Goal: Information Seeking & Learning: Learn about a topic

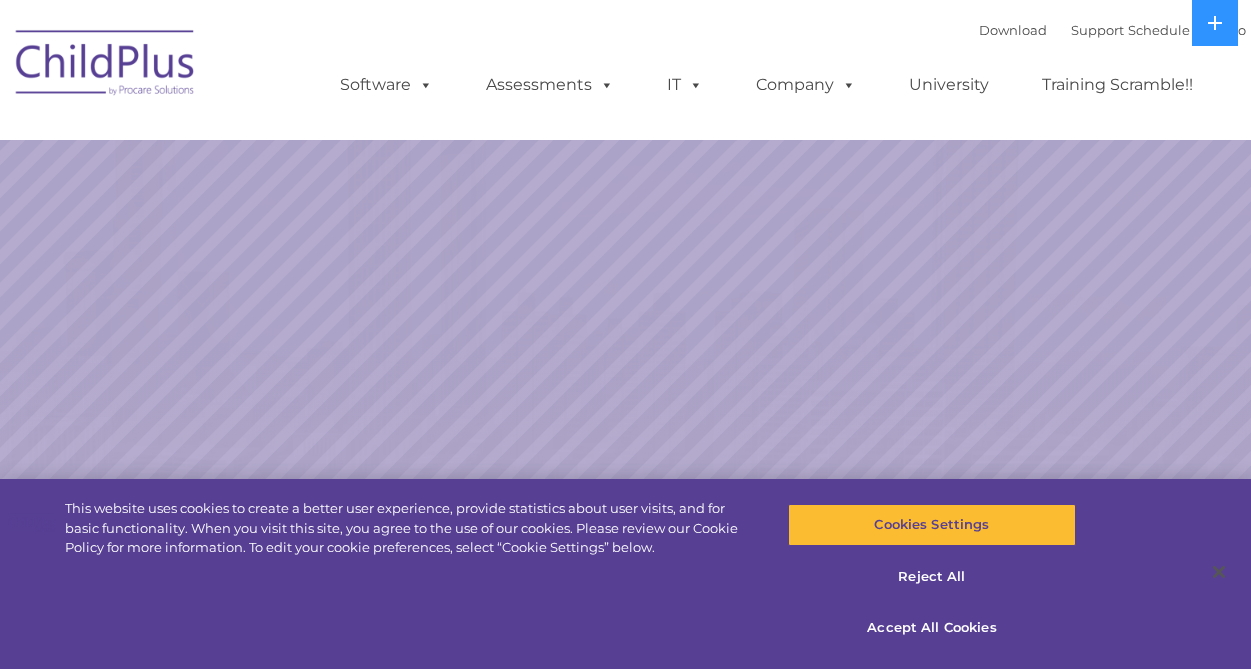
select select "MEDIUM"
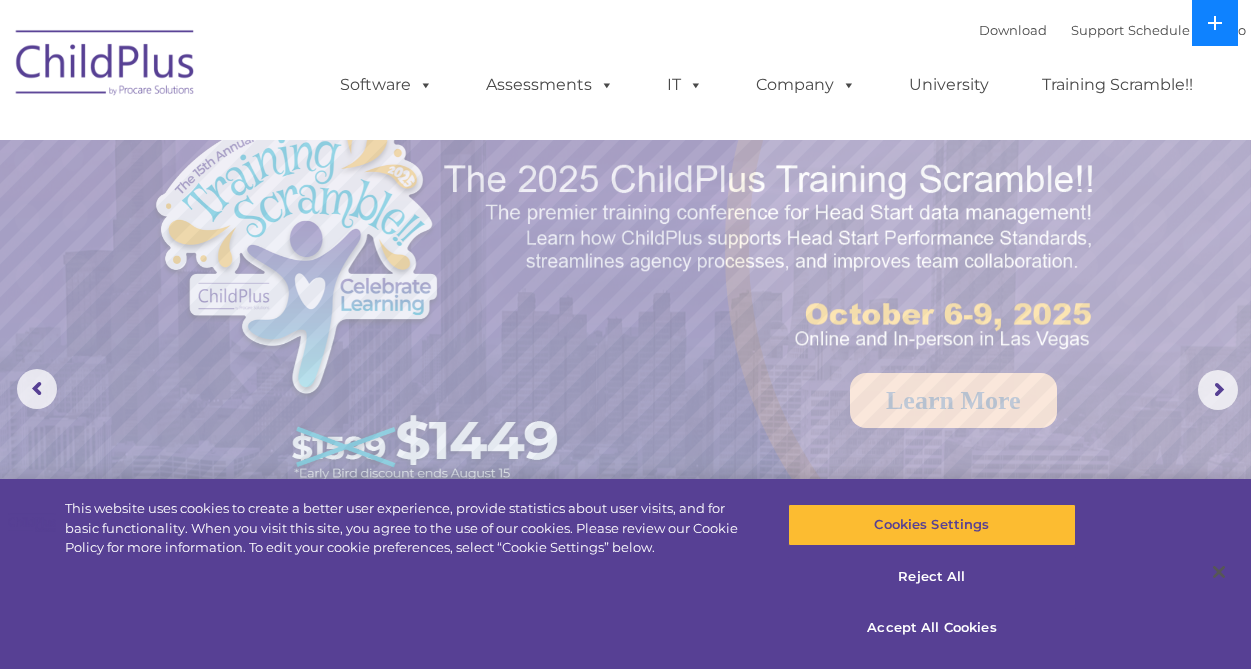
click at [1216, 24] on icon at bounding box center [1215, 23] width 16 height 16
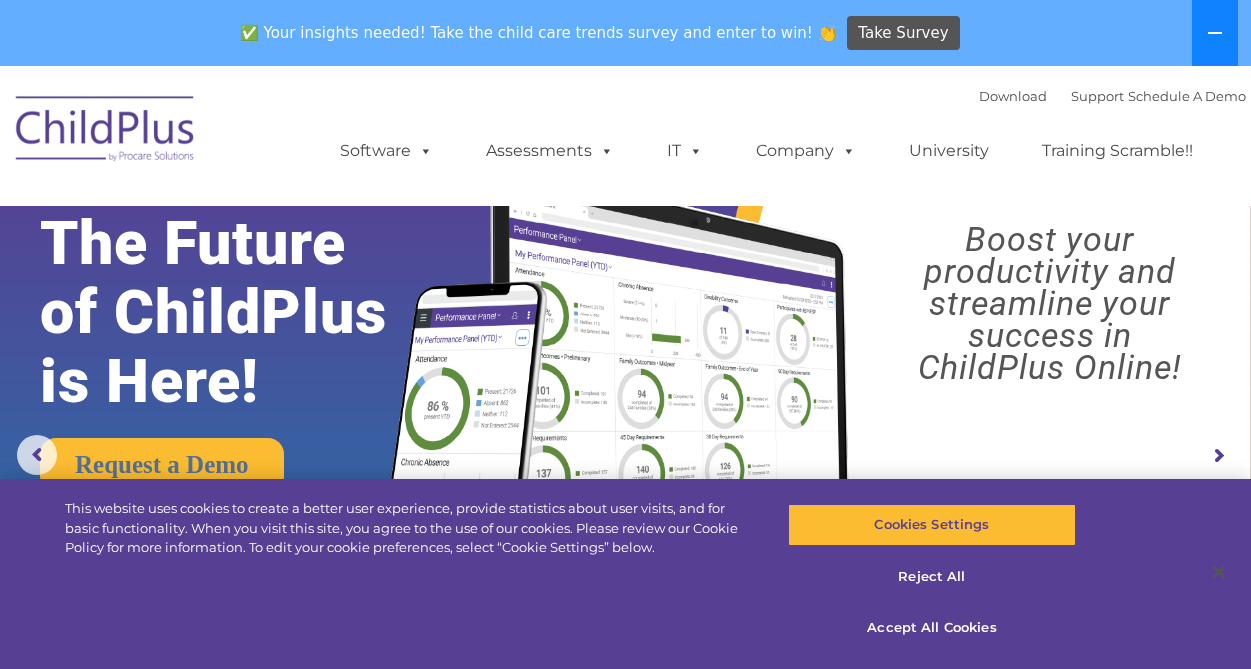
click at [1216, 25] on icon at bounding box center [1215, 33] width 16 height 16
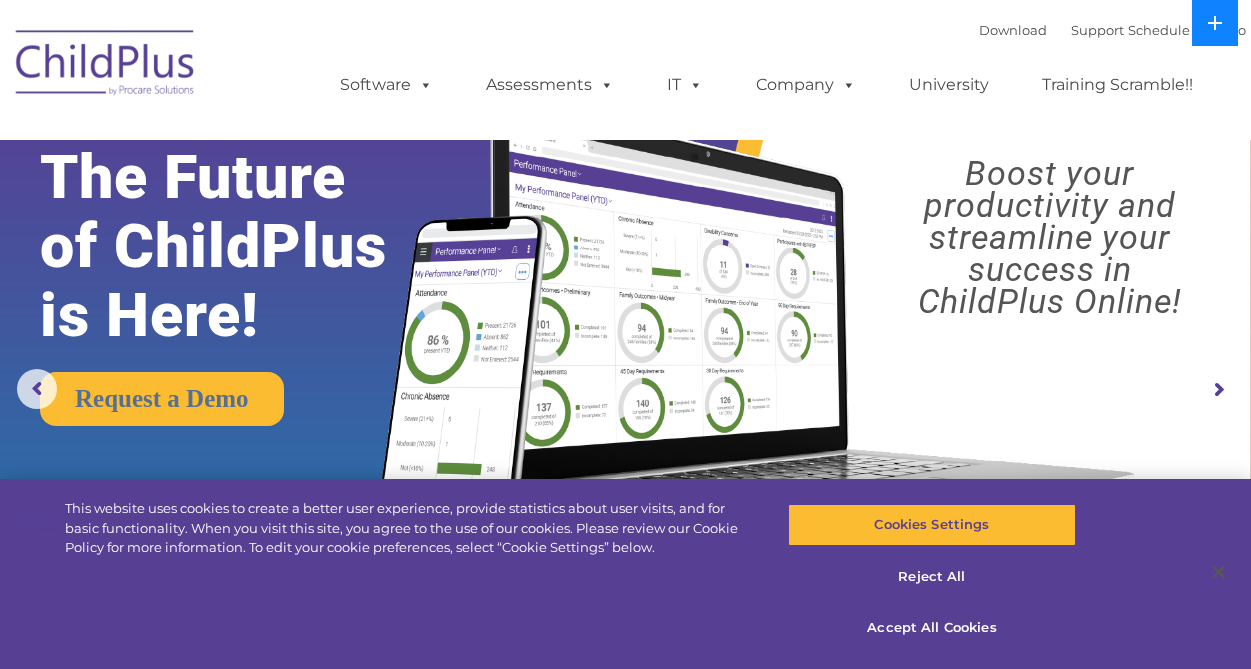
click at [1216, 24] on icon at bounding box center [1215, 23] width 16 height 16
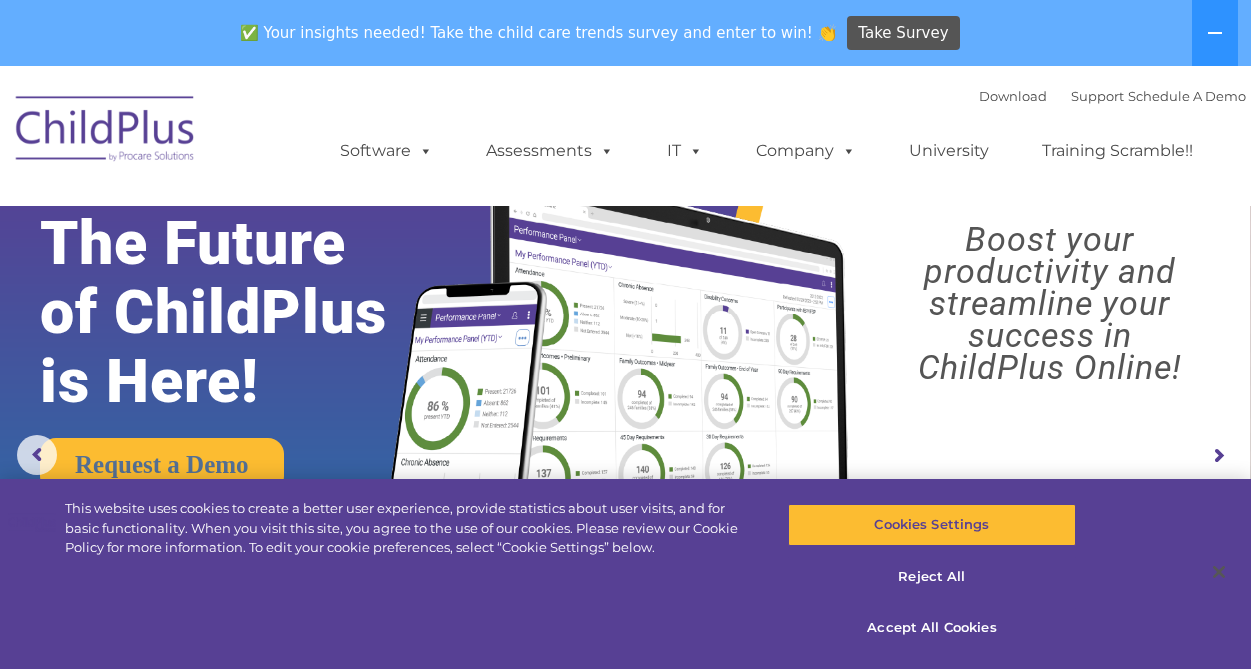
click at [1223, 454] on rs-arrow at bounding box center [1218, 456] width 40 height 40
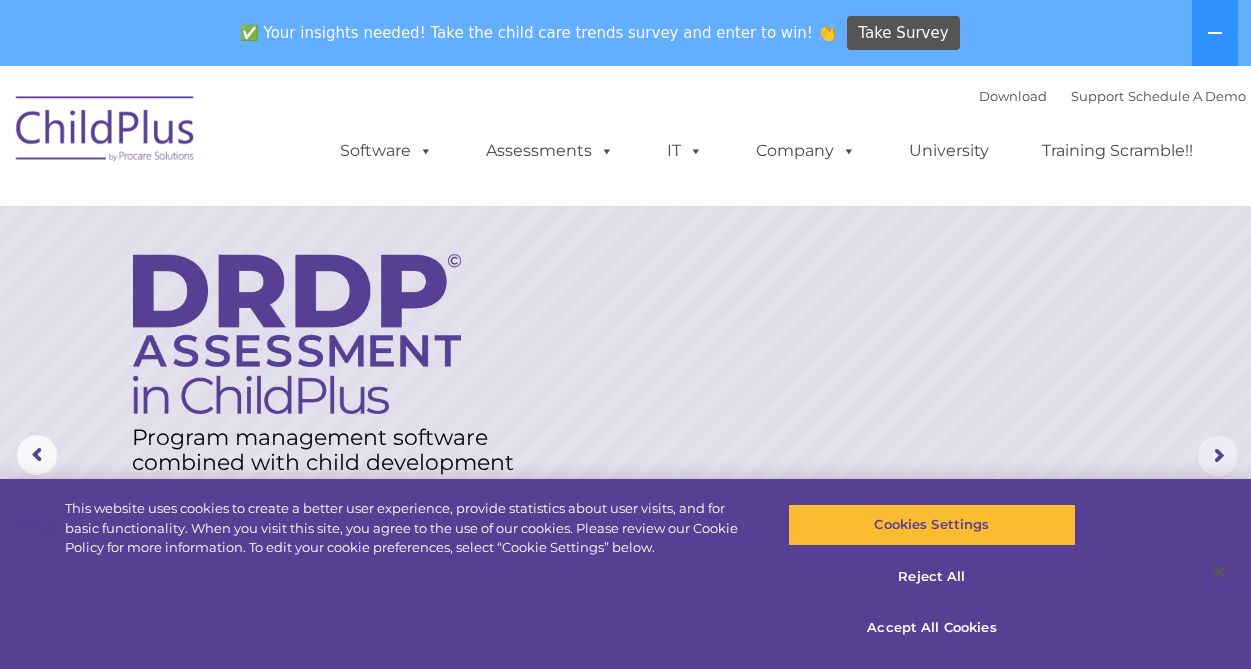
click at [1223, 452] on rs-arrow at bounding box center [1218, 456] width 40 height 40
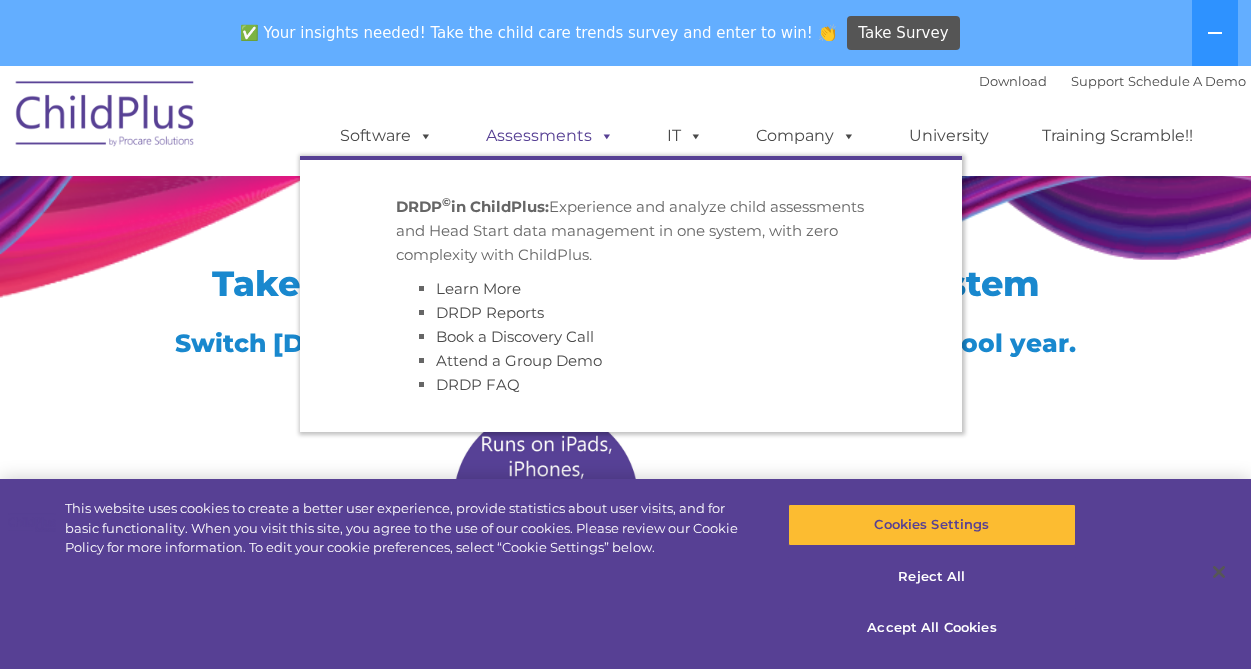
click at [530, 142] on link "Assessments" at bounding box center [550, 136] width 168 height 40
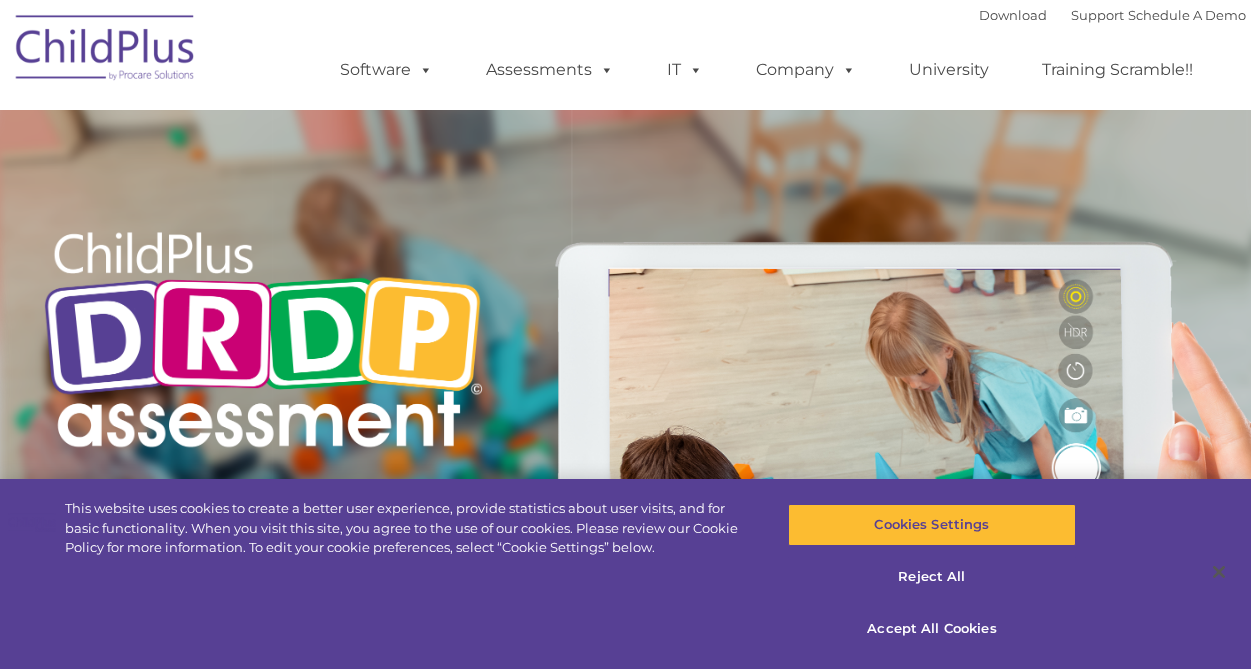
click at [530, 142] on div "The nationally-renowned DRDP © child assessment is now available in ChildPlus. …" at bounding box center [626, 462] width 1210 height 715
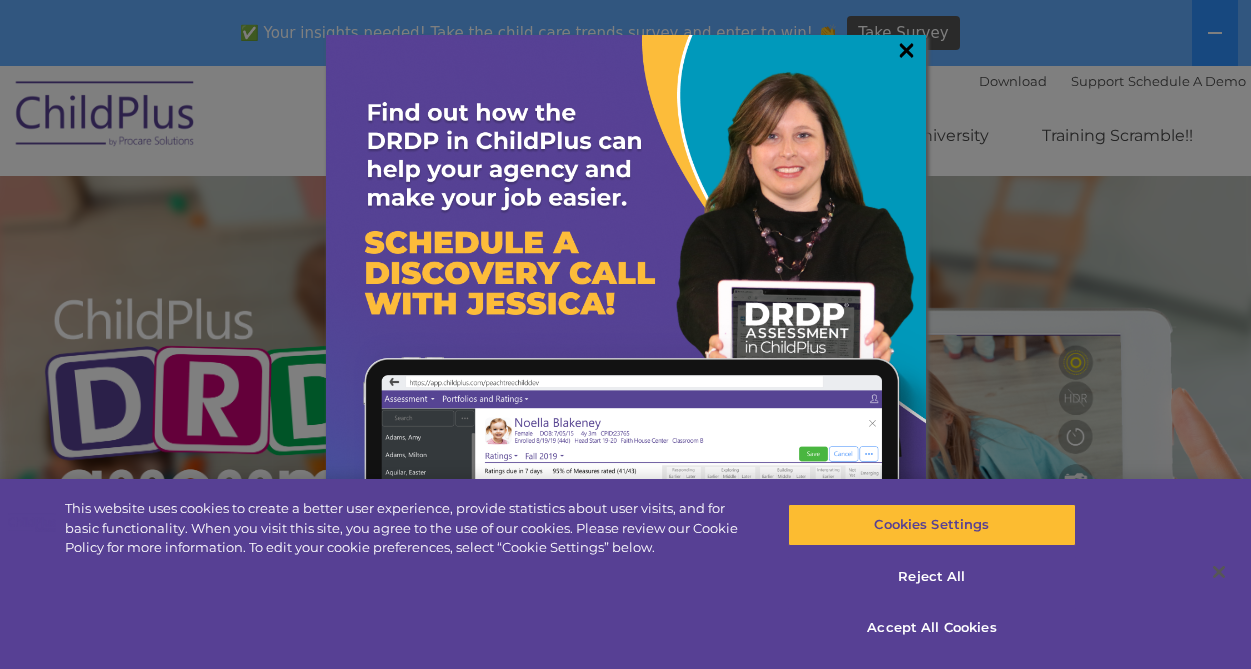
click at [906, 48] on link "×" at bounding box center [906, 50] width 23 height 20
